Goal: Information Seeking & Learning: Learn about a topic

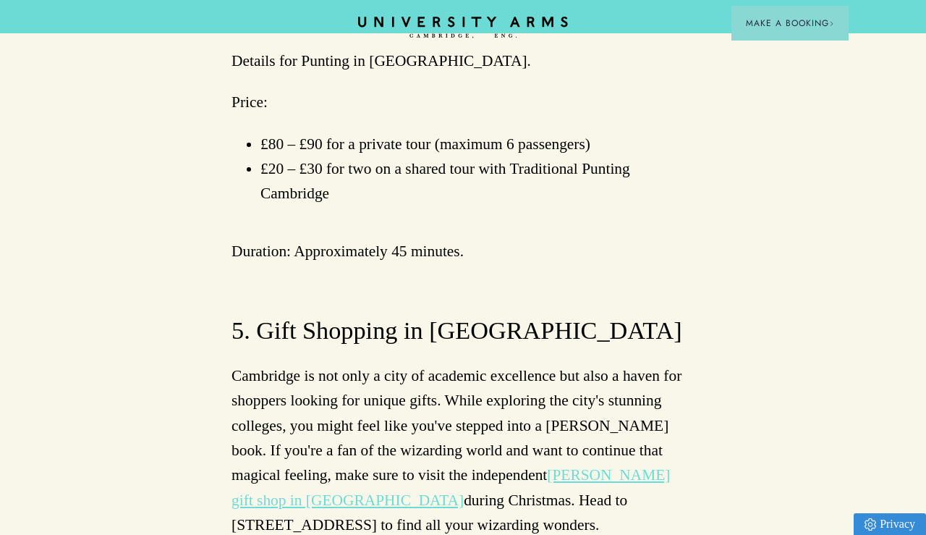
scroll to position [5096, 0]
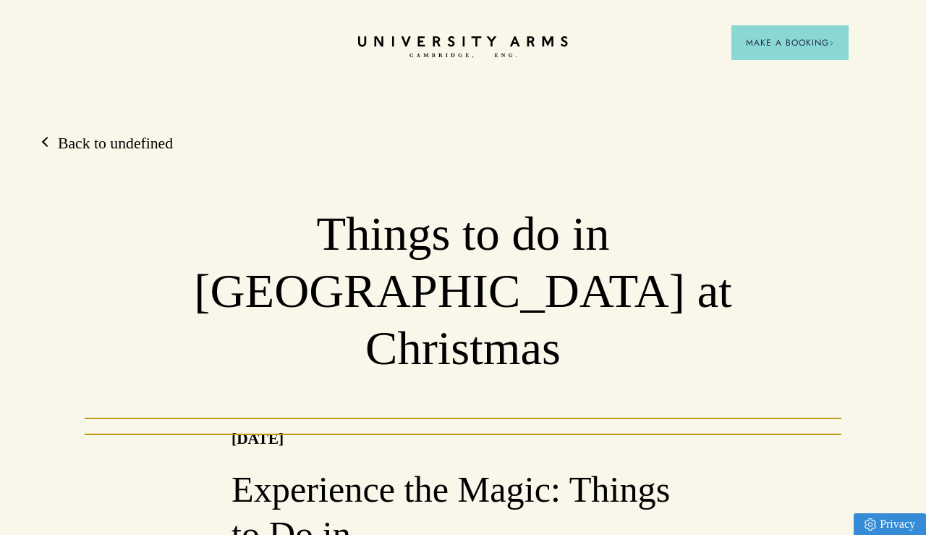
scroll to position [0, 0]
click at [135, 141] on link "Back to undefined" at bounding box center [107, 144] width 129 height 22
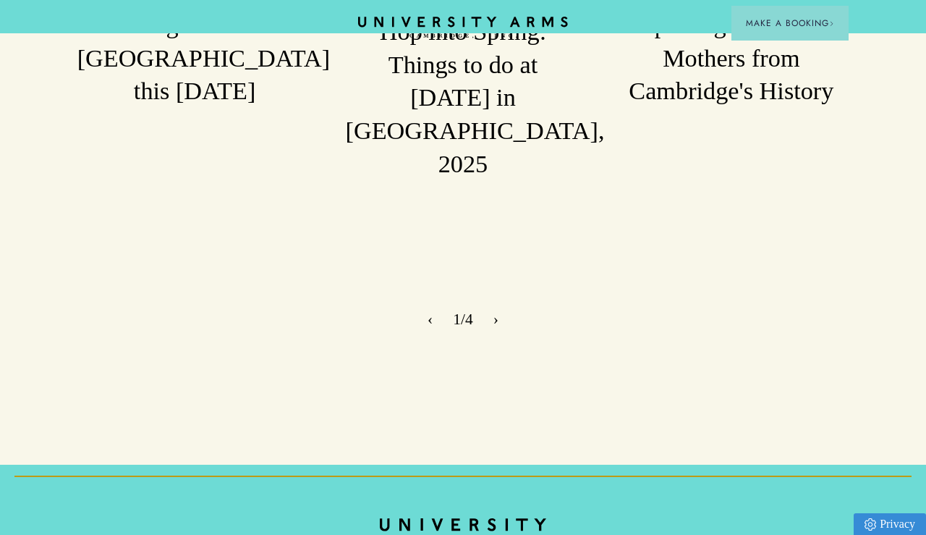
scroll to position [1260, 0]
